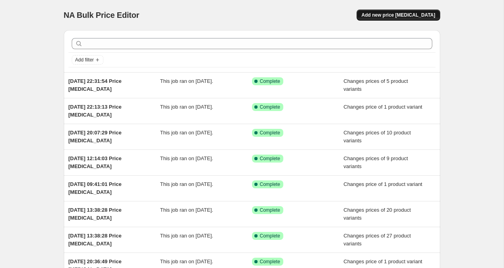
click at [379, 20] on button "Add new price [MEDICAL_DATA]" at bounding box center [398, 15] width 83 height 11
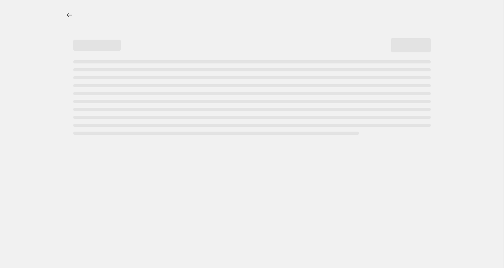
select select "percentage"
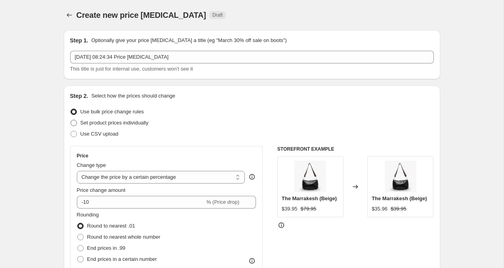
click at [73, 122] on span at bounding box center [74, 123] width 6 height 6
click at [71, 120] on input "Set product prices individually" at bounding box center [71, 120] width 0 height 0
radio input "true"
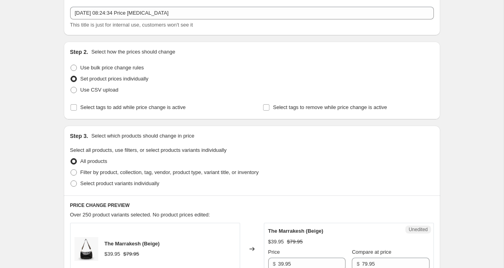
scroll to position [45, 0]
click at [74, 185] on span at bounding box center [74, 183] width 6 height 6
click at [71, 180] on input "Select product variants individually" at bounding box center [71, 180] width 0 height 0
radio input "true"
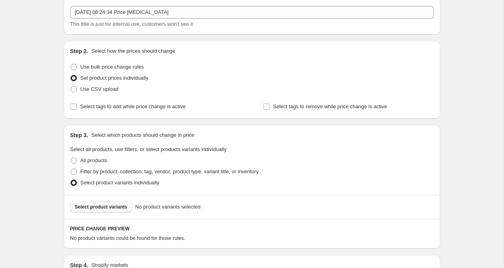
click at [94, 209] on span "Select product variants" at bounding box center [101, 207] width 53 height 6
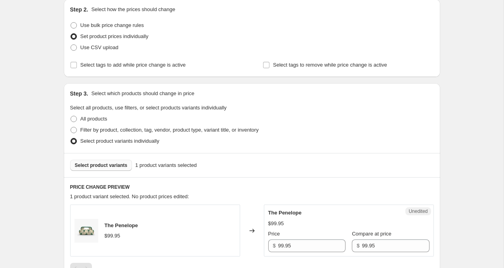
scroll to position [266, 0]
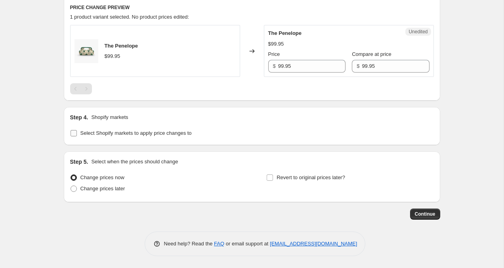
click at [72, 134] on input "Select Shopify markets to apply price changes to" at bounding box center [74, 133] width 6 height 6
checkbox input "true"
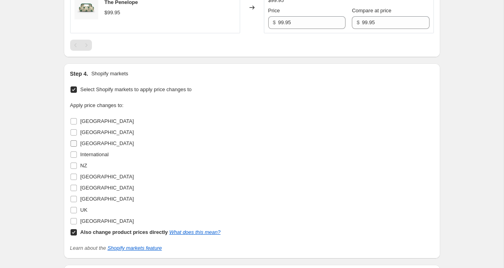
scroll to position [314, 0]
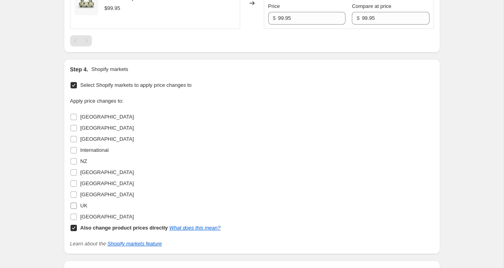
click at [75, 208] on input "UK" at bounding box center [74, 206] width 6 height 6
checkbox input "true"
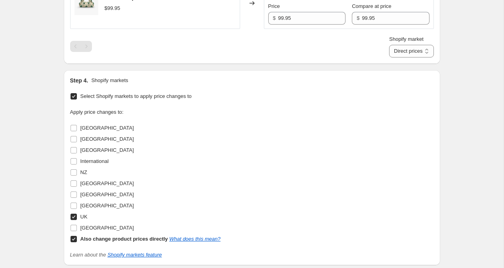
click at [74, 238] on input "Also change product prices directly What does this mean?" at bounding box center [74, 239] width 6 height 6
checkbox input "false"
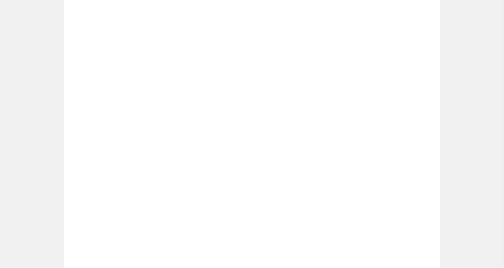
scroll to position [222, 0]
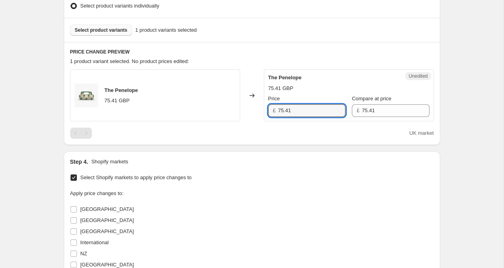
drag, startPoint x: 303, startPoint y: 114, endPoint x: 256, endPoint y: 110, distance: 46.9
click at [256, 110] on div "The Penelope 75.41 GBP Changed to Unedited The Penelope 75.41 GBP Price £ 75.41…" at bounding box center [252, 95] width 364 height 52
type input "3"
type input "49.95"
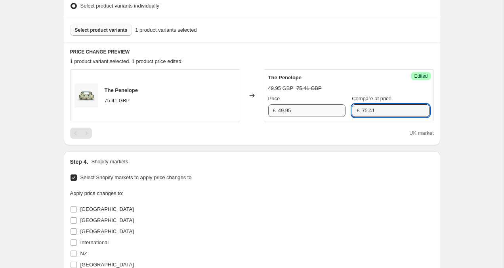
drag, startPoint x: 394, startPoint y: 111, endPoint x: 331, endPoint y: 111, distance: 63.4
click at [331, 111] on div "Price £ 49.95 Compare at price £ 75.41" at bounding box center [348, 106] width 161 height 22
type input "49.95"
click at [462, 162] on div "Create new price change job. This page is ready Create new price change job Dra…" at bounding box center [252, 123] width 504 height 691
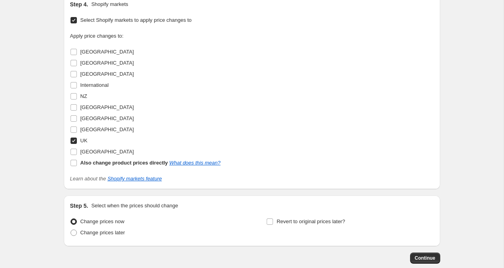
scroll to position [423, 0]
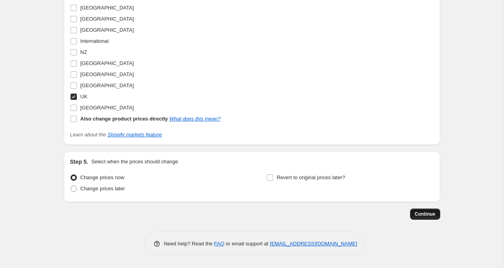
click at [437, 214] on button "Continue" at bounding box center [425, 213] width 30 height 11
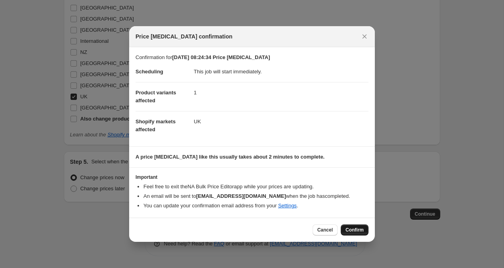
click at [356, 227] on span "Confirm" at bounding box center [355, 230] width 18 height 6
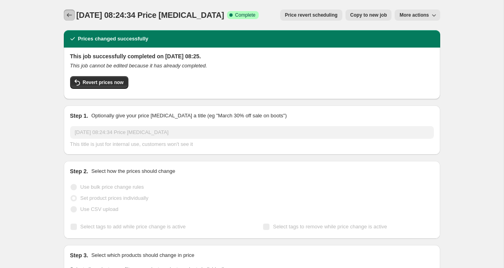
click at [71, 12] on icon "Price change jobs" at bounding box center [69, 15] width 8 height 8
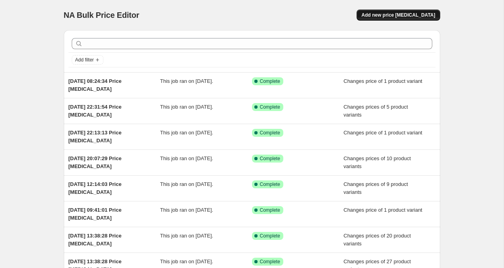
click at [392, 15] on span "Add new price change job" at bounding box center [398, 15] width 74 height 6
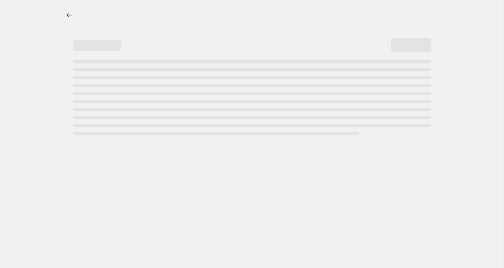
select select "percentage"
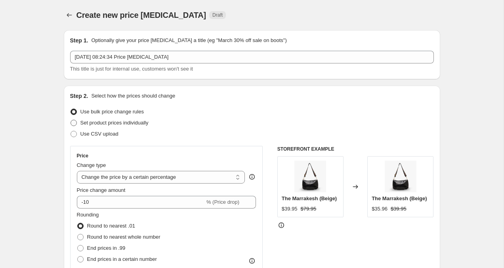
click at [75, 124] on span at bounding box center [74, 123] width 6 height 6
click at [71, 120] on input "Set product prices individually" at bounding box center [71, 120] width 0 height 0
radio input "true"
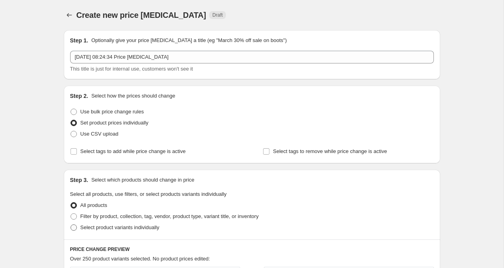
click at [76, 226] on span at bounding box center [74, 227] width 6 height 6
click at [71, 225] on input "Select product variants individually" at bounding box center [71, 224] width 0 height 0
radio input "true"
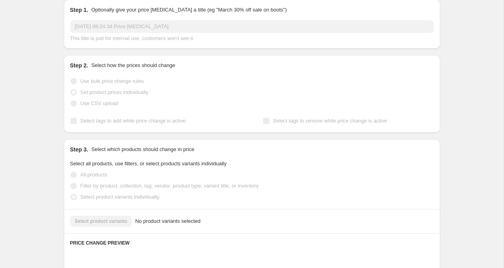
scroll to position [32, 0]
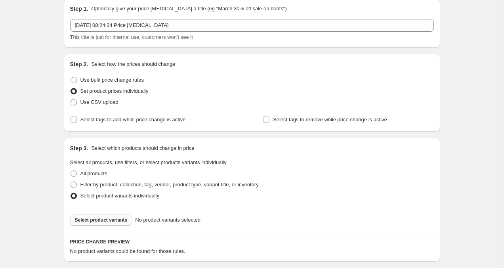
click at [89, 218] on span "Select product variants" at bounding box center [101, 220] width 53 height 6
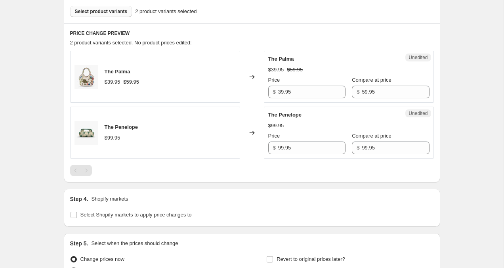
scroll to position [246, 0]
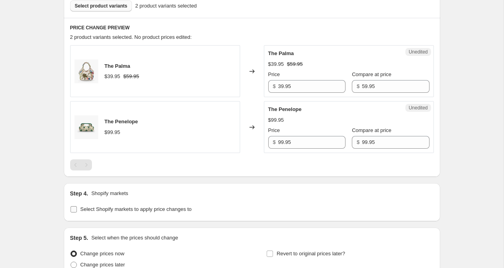
click at [72, 213] on label "Select Shopify markets to apply price changes to" at bounding box center [131, 209] width 122 height 11
click at [72, 212] on input "Select Shopify markets to apply price changes to" at bounding box center [74, 209] width 6 height 6
checkbox input "true"
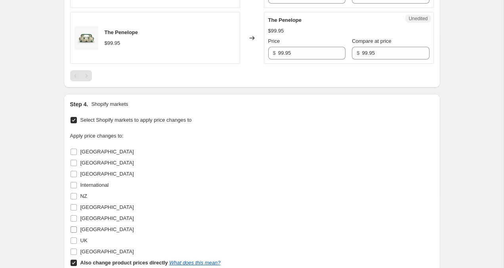
scroll to position [352, 0]
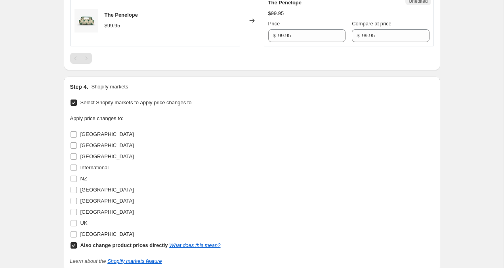
click at [73, 244] on input "Also change product prices directly What does this mean?" at bounding box center [74, 245] width 6 height 6
checkbox input "false"
click at [71, 150] on label "Canada" at bounding box center [102, 145] width 64 height 11
click at [71, 149] on input "Canada" at bounding box center [74, 145] width 6 height 6
checkbox input "true"
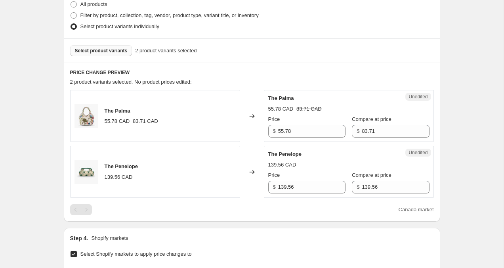
scroll to position [192, 0]
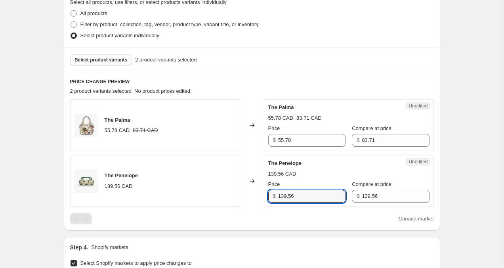
drag, startPoint x: 308, startPoint y: 198, endPoint x: 255, endPoint y: 197, distance: 53.1
click at [257, 197] on div "The Penelope 139.56 CAD Changed to Unedited The Penelope 139.56 CAD Price $ 139…" at bounding box center [252, 181] width 364 height 52
type input "99.95"
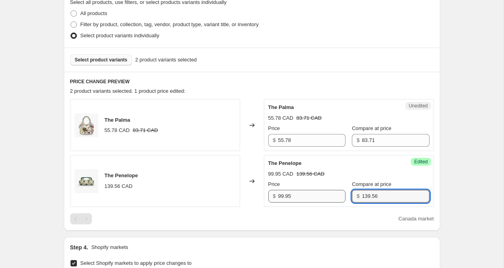
drag, startPoint x: 400, startPoint y: 201, endPoint x: 312, endPoint y: 192, distance: 88.4
click at [315, 193] on div "Price $ 99.95 Compare at price $ 139.56" at bounding box center [348, 191] width 161 height 22
type input "99.95"
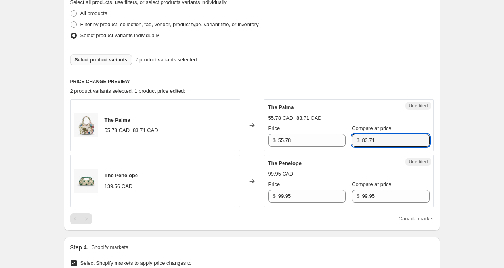
drag, startPoint x: 378, startPoint y: 140, endPoint x: 341, endPoint y: 140, distance: 37.3
click at [342, 140] on div "Price $ 55.78 Compare at price $ 83.71" at bounding box center [348, 135] width 161 height 22
type input "79.95"
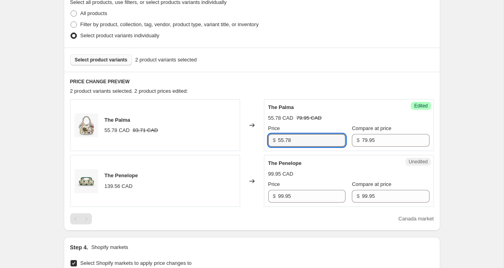
drag, startPoint x: 312, startPoint y: 143, endPoint x: 241, endPoint y: 130, distance: 71.7
click at [241, 130] on div "The Palma 55.78 CAD 83.71 CAD Changed to Success Edited The Palma 55.78 CAD 79.…" at bounding box center [252, 125] width 364 height 52
type input "59.95"
click at [471, 158] on div "Create new price change job. This page is ready Create new price change job Dra…" at bounding box center [252, 181] width 504 height 747
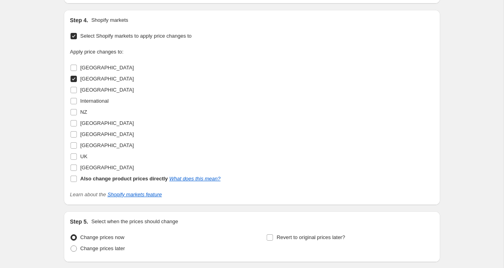
scroll to position [479, 0]
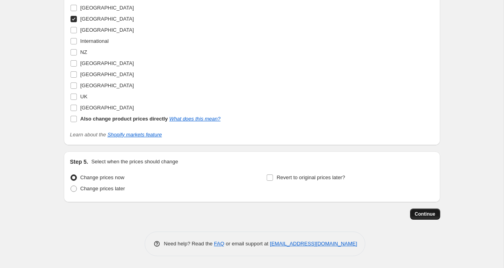
click at [435, 216] on button "Continue" at bounding box center [425, 213] width 30 height 11
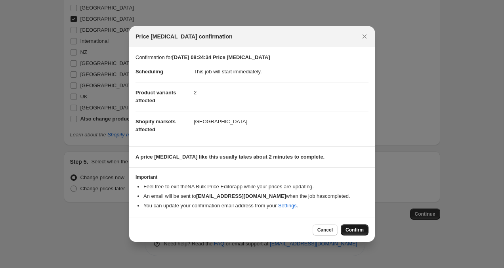
click at [357, 232] on span "Confirm" at bounding box center [355, 230] width 18 height 6
